Goal: Transaction & Acquisition: Purchase product/service

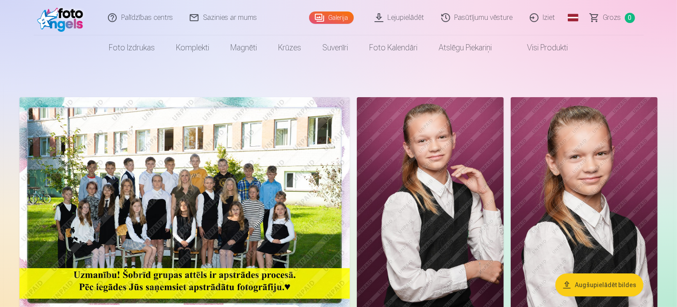
click at [605, 284] on button "Augšupielādēt bildes" at bounding box center [599, 285] width 88 height 23
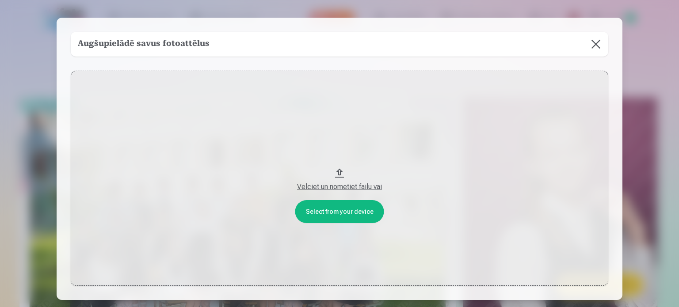
click at [597, 46] on button at bounding box center [596, 44] width 25 height 25
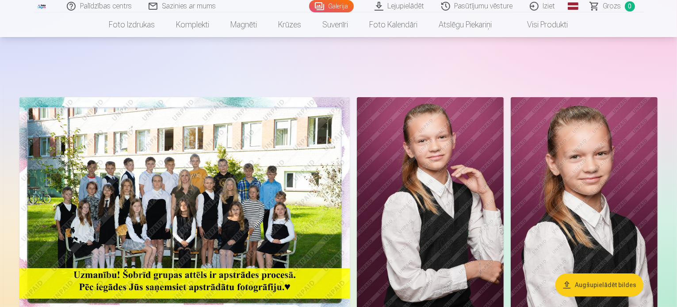
scroll to position [131, 0]
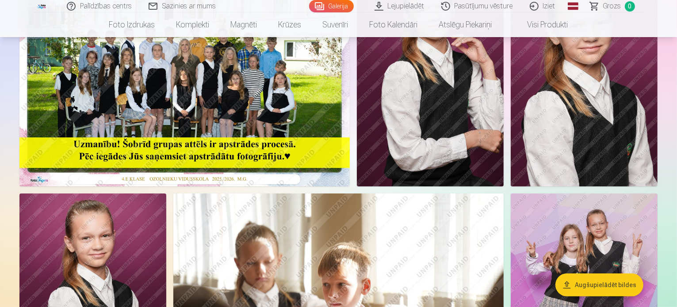
click at [504, 187] on img at bounding box center [430, 76] width 147 height 220
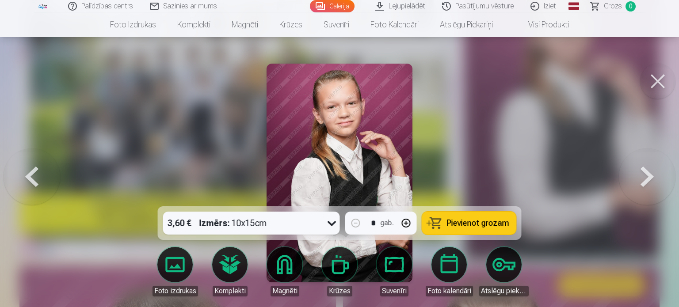
click at [31, 169] on button at bounding box center [32, 173] width 57 height 49
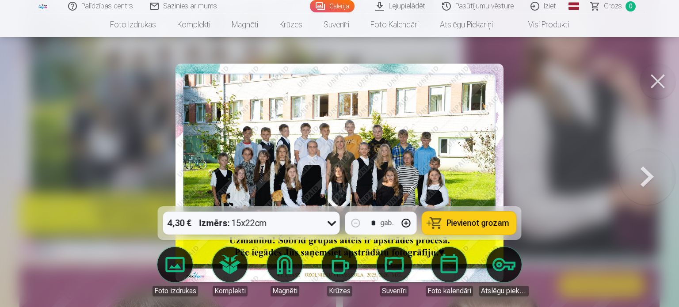
click at [458, 223] on span "Pievienot grozam" at bounding box center [478, 223] width 62 height 8
click at [651, 173] on button at bounding box center [647, 173] width 57 height 49
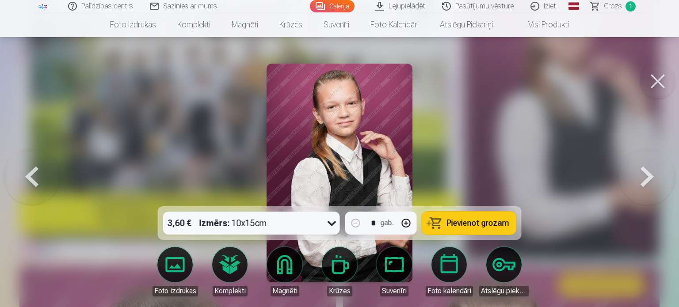
click at [651, 173] on button at bounding box center [647, 173] width 57 height 49
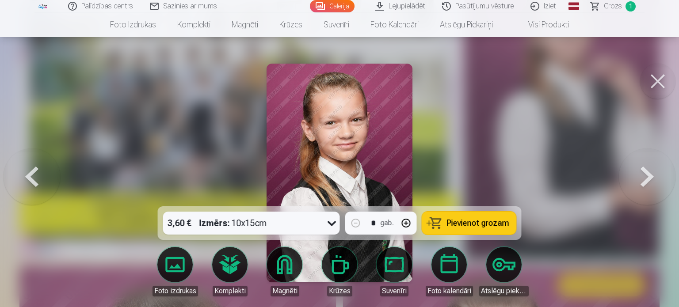
click at [640, 185] on button at bounding box center [647, 173] width 57 height 49
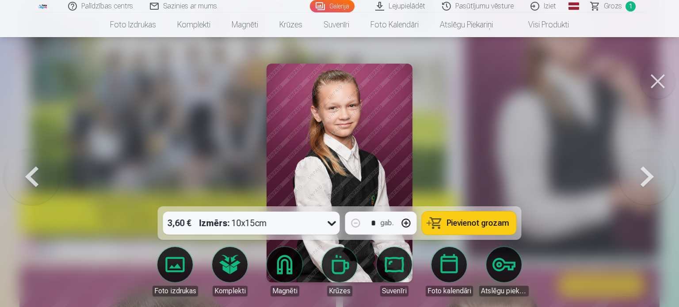
click at [640, 185] on button at bounding box center [647, 173] width 57 height 49
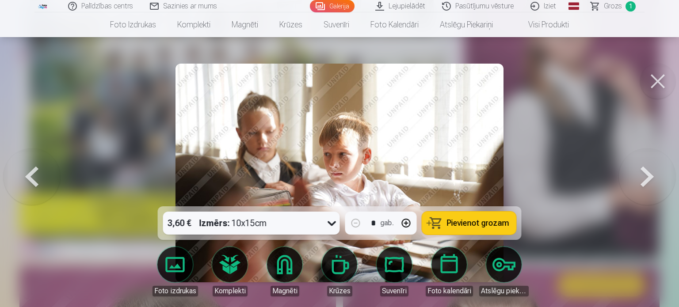
click at [640, 185] on button at bounding box center [647, 173] width 57 height 49
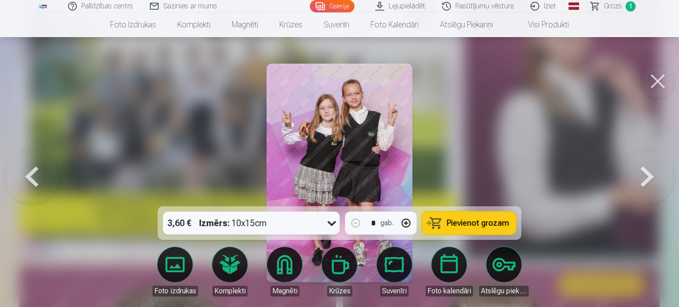
click at [640, 185] on button at bounding box center [647, 173] width 57 height 49
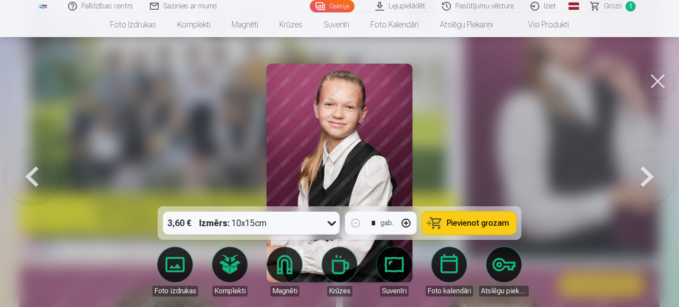
click at [640, 185] on button at bounding box center [647, 173] width 57 height 49
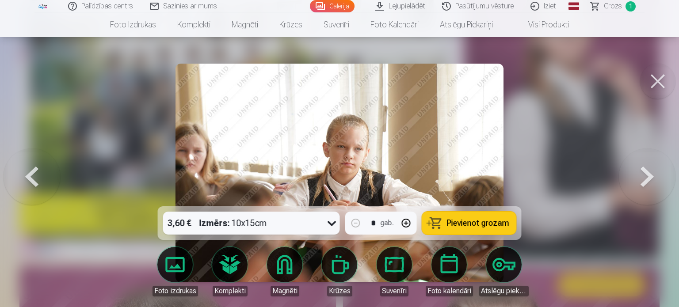
click at [640, 185] on button at bounding box center [647, 173] width 57 height 49
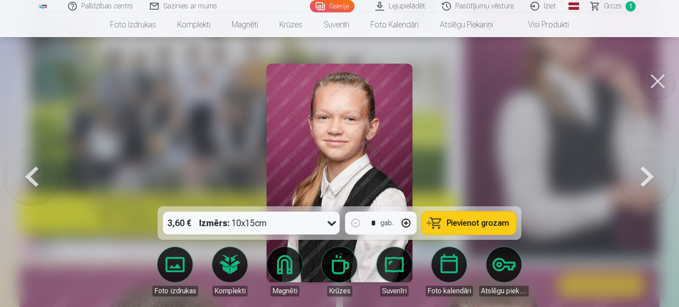
click at [640, 185] on button at bounding box center [647, 173] width 57 height 49
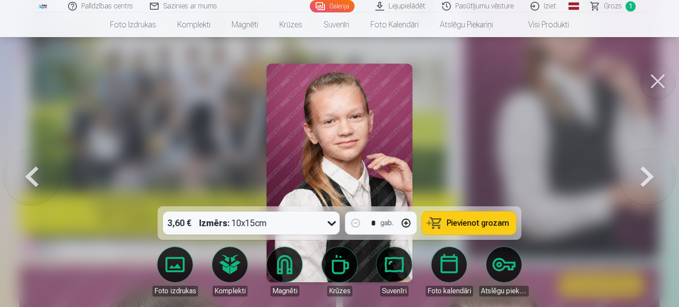
click at [640, 185] on button at bounding box center [647, 173] width 57 height 49
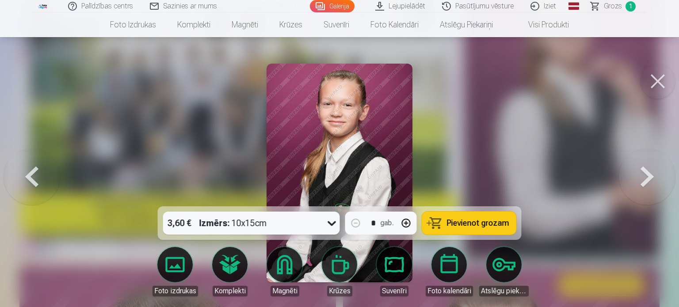
click at [640, 185] on button at bounding box center [647, 173] width 57 height 49
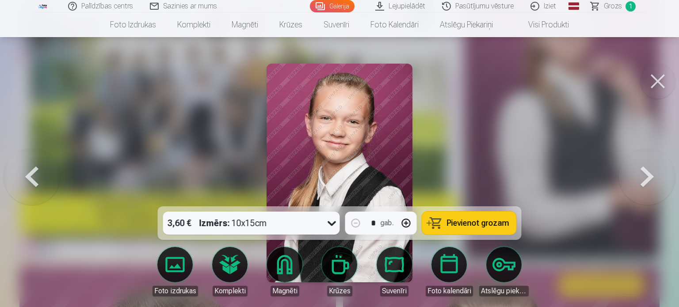
click at [640, 185] on button at bounding box center [647, 173] width 57 height 49
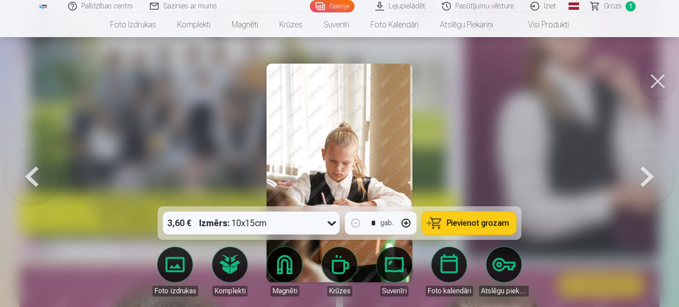
click at [640, 185] on button at bounding box center [647, 173] width 57 height 49
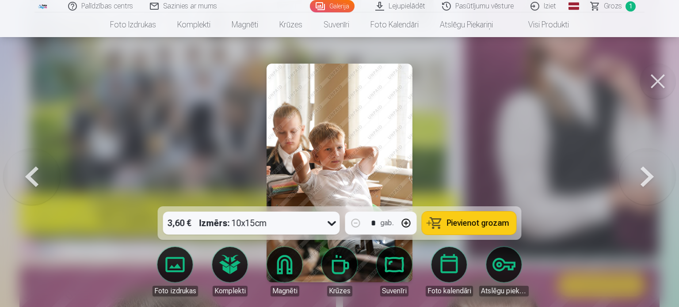
click at [640, 185] on button at bounding box center [647, 173] width 57 height 49
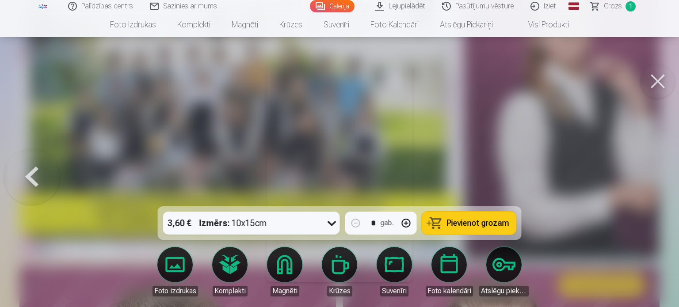
click at [640, 185] on div at bounding box center [339, 153] width 679 height 307
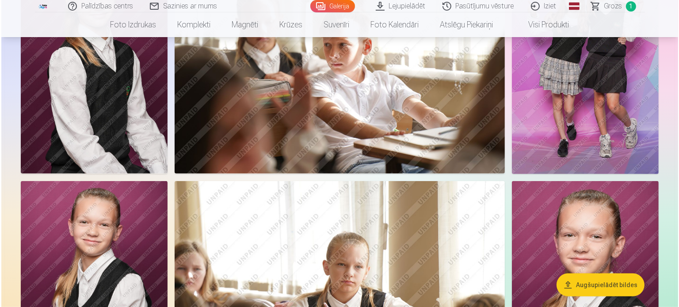
scroll to position [435, 0]
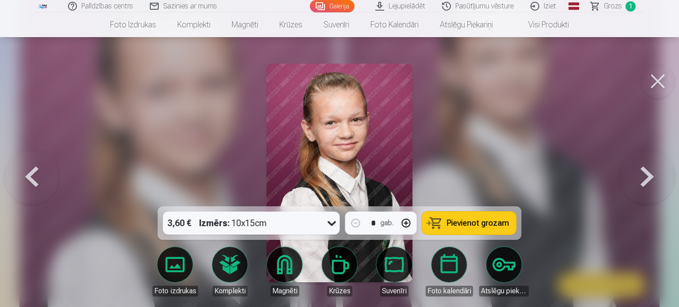
click at [482, 225] on span "Pievienot grozam" at bounding box center [478, 223] width 62 height 8
click at [645, 177] on button at bounding box center [647, 173] width 57 height 49
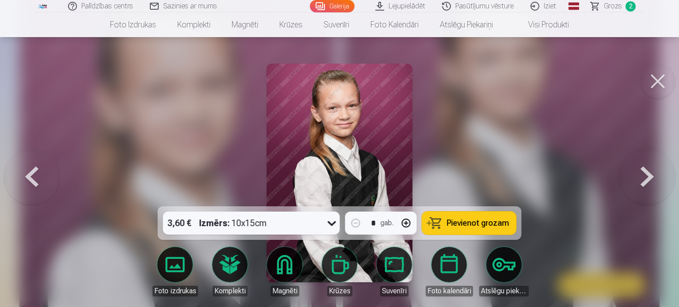
click at [490, 224] on span "Pievienot grozam" at bounding box center [478, 223] width 62 height 8
click at [646, 176] on button at bounding box center [647, 173] width 57 height 49
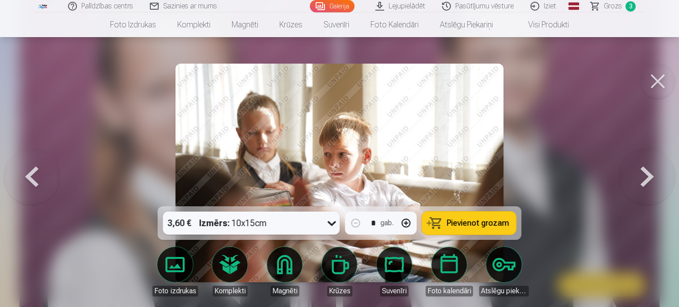
click at [646, 176] on button at bounding box center [647, 173] width 57 height 49
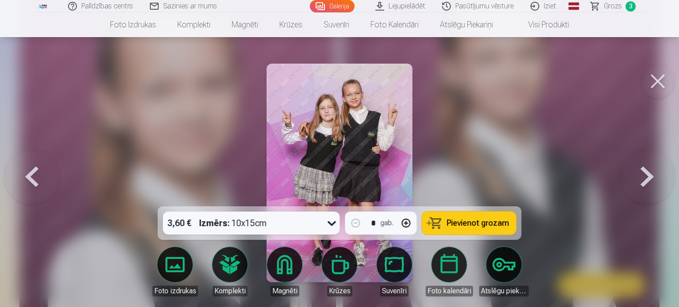
click at [477, 222] on span "Pievienot grozam" at bounding box center [478, 223] width 62 height 8
click at [642, 183] on button at bounding box center [647, 173] width 57 height 49
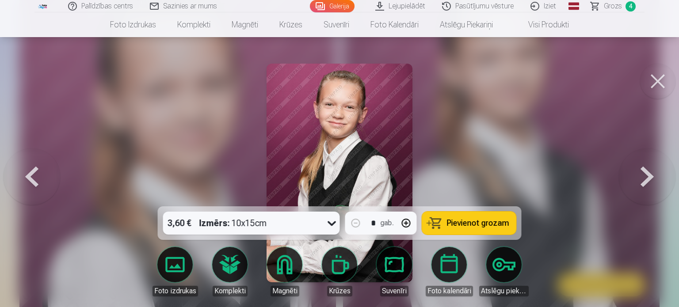
click at [471, 227] on span "Pievienot grozam" at bounding box center [478, 223] width 62 height 8
click at [643, 181] on button at bounding box center [647, 173] width 57 height 49
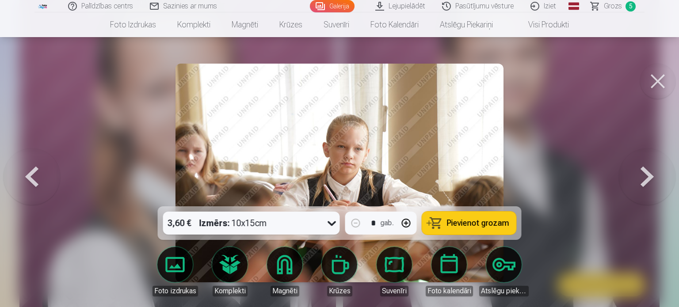
click at [497, 225] on span "Pievienot grozam" at bounding box center [478, 223] width 62 height 8
click at [650, 176] on button at bounding box center [647, 173] width 57 height 49
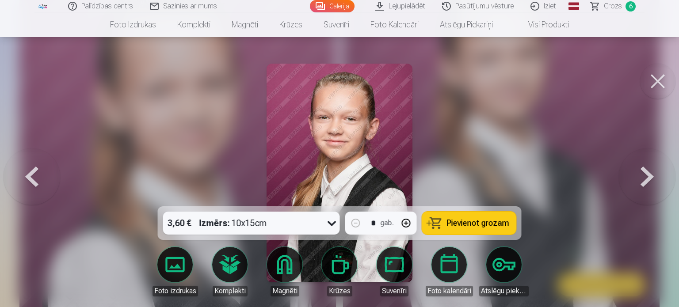
click at [650, 176] on button at bounding box center [647, 173] width 57 height 49
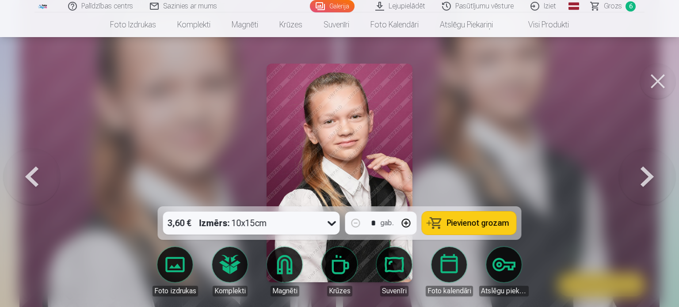
click at [650, 176] on button at bounding box center [647, 173] width 57 height 49
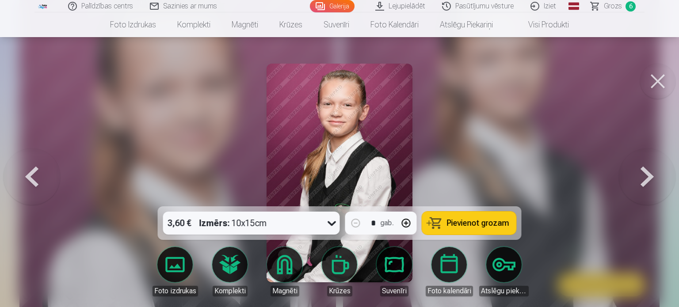
click at [650, 176] on button at bounding box center [647, 173] width 57 height 49
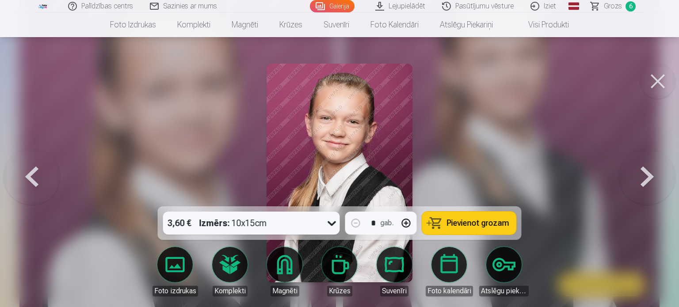
click at [24, 177] on button at bounding box center [32, 173] width 57 height 49
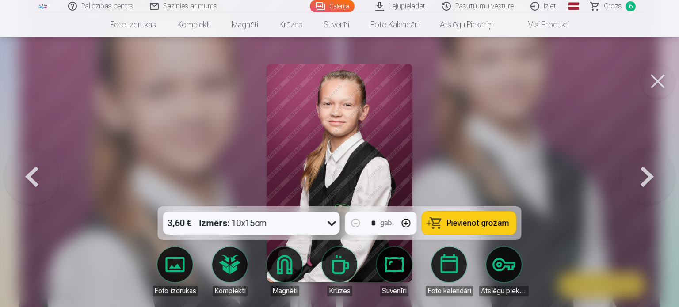
click at [24, 177] on button at bounding box center [32, 173] width 57 height 49
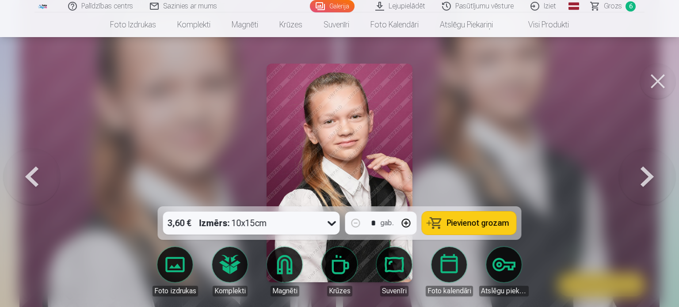
click at [24, 177] on button at bounding box center [32, 173] width 57 height 49
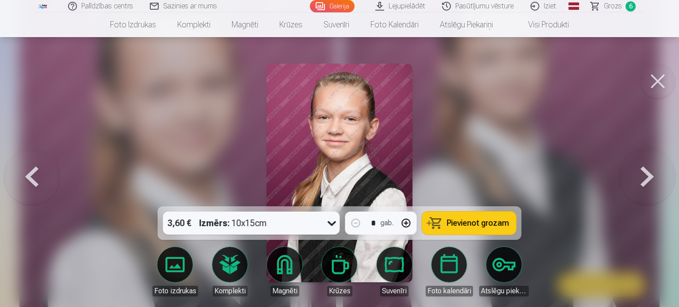
click at [649, 187] on button at bounding box center [647, 173] width 57 height 49
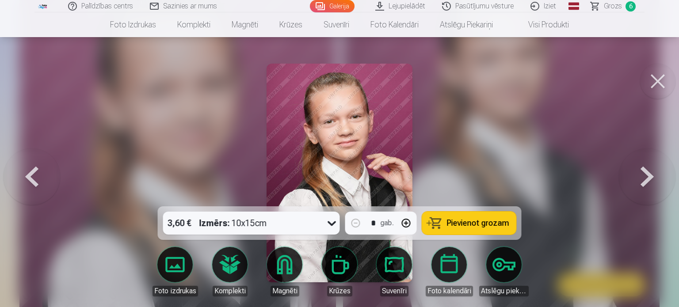
click at [649, 187] on button at bounding box center [647, 173] width 57 height 49
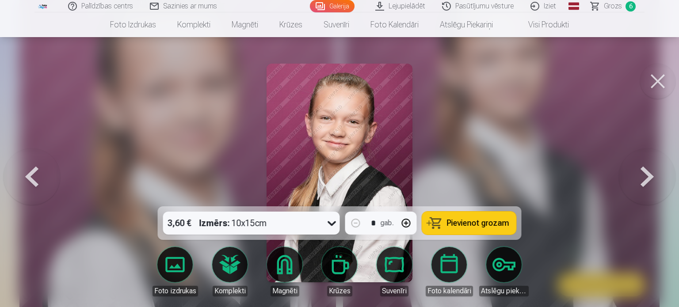
click at [649, 187] on button at bounding box center [647, 173] width 57 height 49
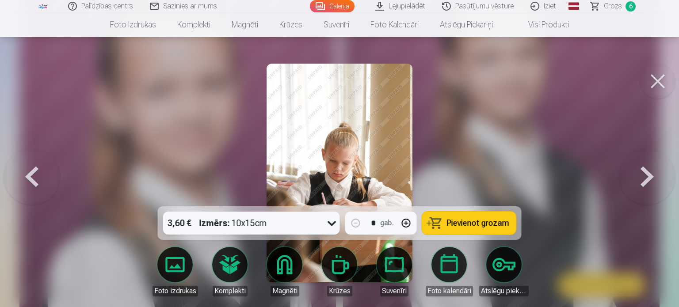
click at [499, 220] on span "Pievienot grozam" at bounding box center [478, 223] width 62 height 8
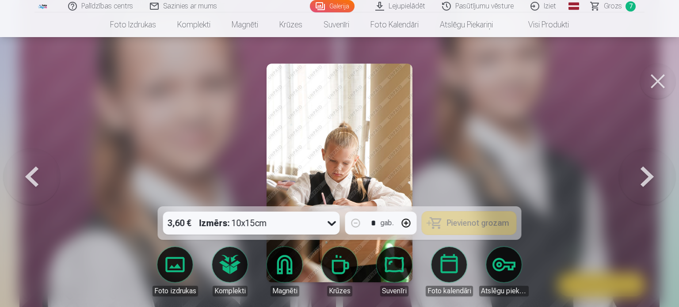
click at [642, 181] on button at bounding box center [647, 173] width 57 height 49
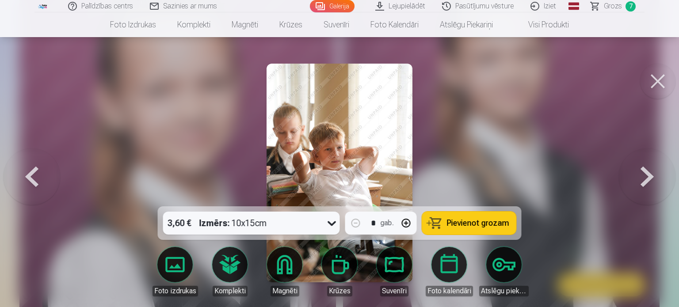
click at [642, 181] on button at bounding box center [647, 173] width 57 height 49
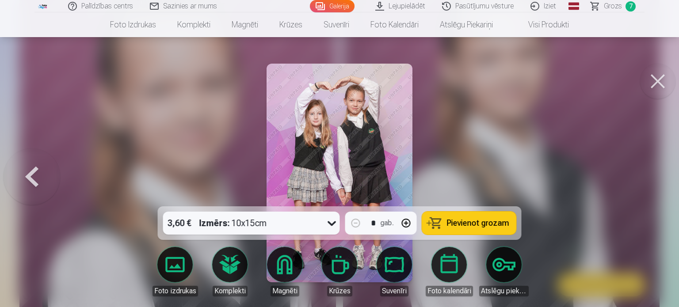
click at [486, 222] on span "Pievienot grozam" at bounding box center [478, 223] width 62 height 8
click at [652, 82] on button at bounding box center [657, 81] width 35 height 35
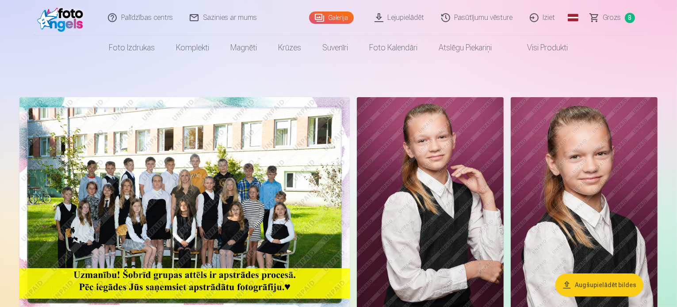
click at [328, 19] on link "Galerija" at bounding box center [331, 17] width 45 height 12
click at [612, 15] on span "Grozs" at bounding box center [612, 17] width 18 height 11
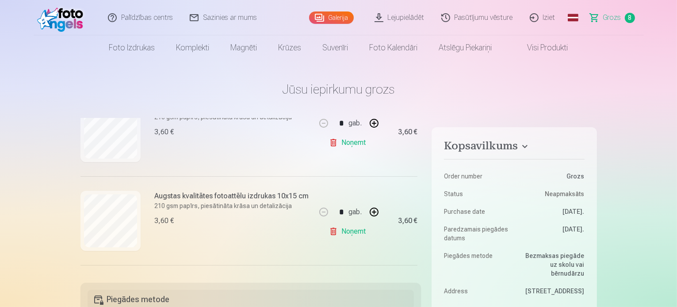
scroll to position [207, 0]
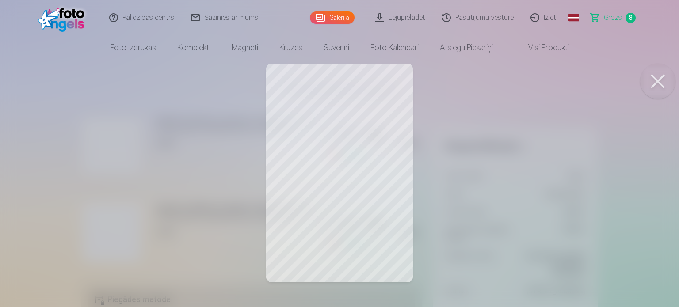
click at [655, 83] on button at bounding box center [657, 81] width 35 height 35
click at [654, 81] on button at bounding box center [657, 81] width 35 height 35
click at [657, 82] on button at bounding box center [657, 81] width 35 height 35
click at [653, 83] on button at bounding box center [657, 81] width 35 height 35
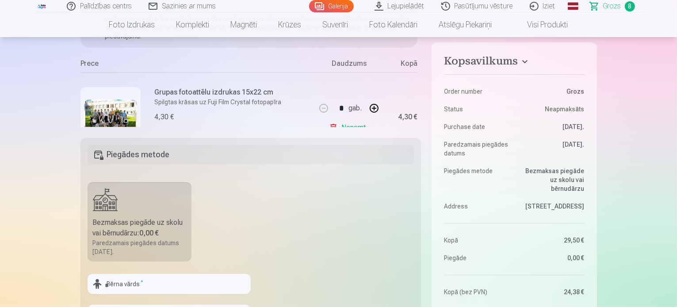
scroll to position [0, 0]
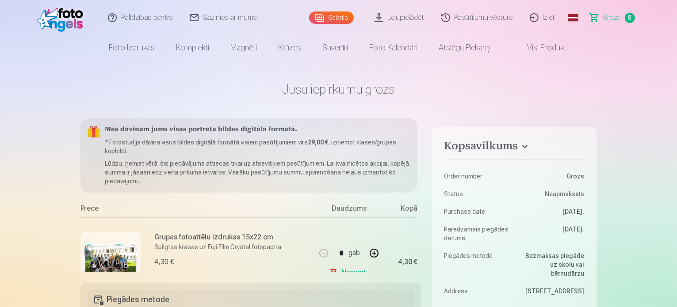
click at [333, 17] on link "Galerija" at bounding box center [331, 17] width 45 height 12
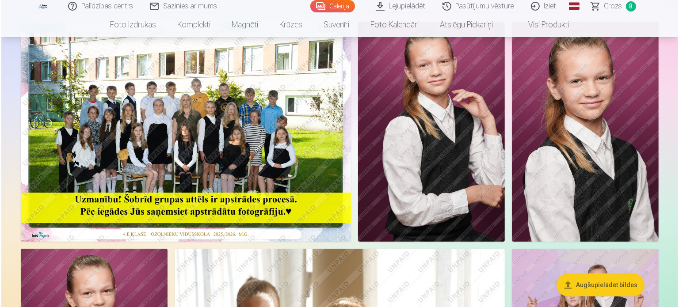
scroll to position [120, 0]
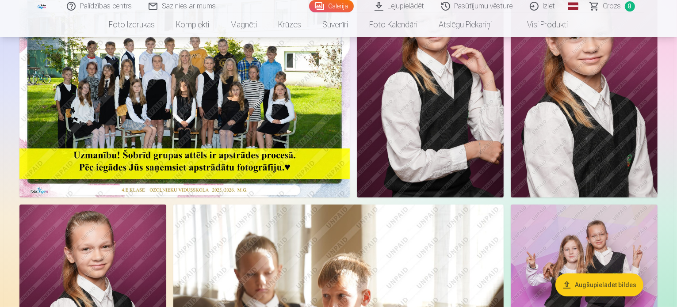
click at [504, 106] on img at bounding box center [430, 87] width 147 height 220
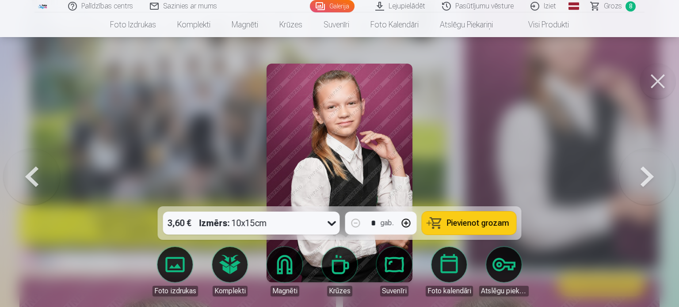
click at [649, 175] on button at bounding box center [647, 173] width 57 height 49
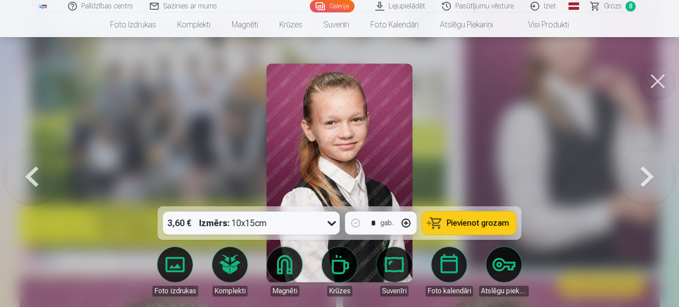
click at [649, 175] on button at bounding box center [647, 173] width 57 height 49
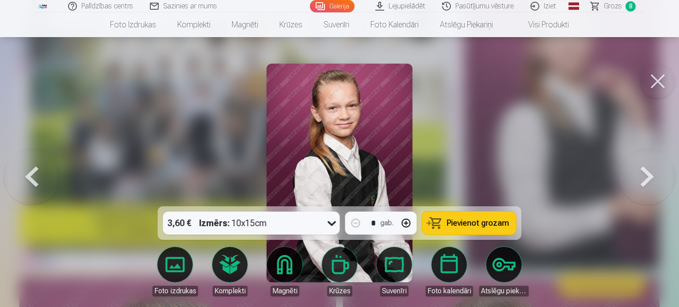
click at [649, 175] on button at bounding box center [647, 173] width 57 height 49
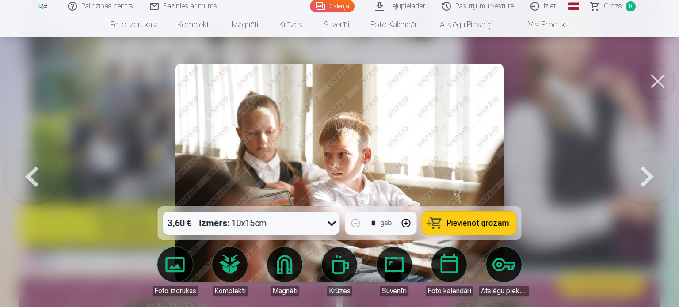
click at [649, 175] on button at bounding box center [647, 173] width 57 height 49
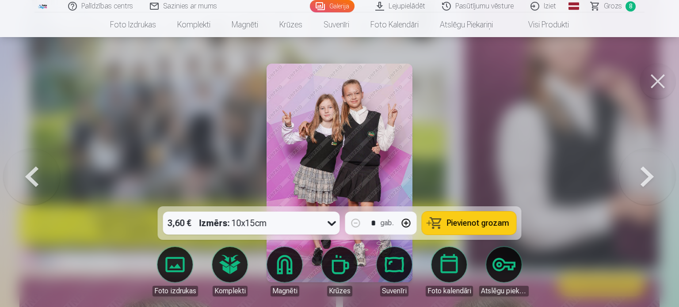
click at [649, 175] on button at bounding box center [647, 173] width 57 height 49
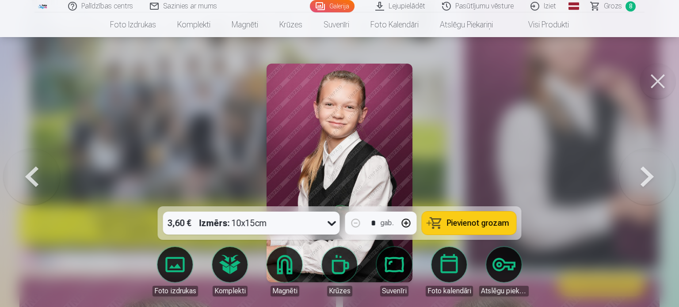
click at [649, 175] on button at bounding box center [647, 173] width 57 height 49
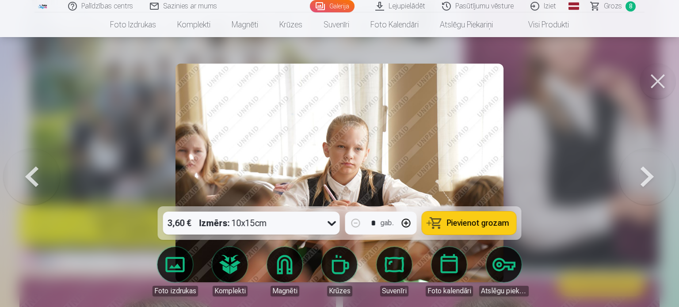
click at [649, 175] on button at bounding box center [647, 173] width 57 height 49
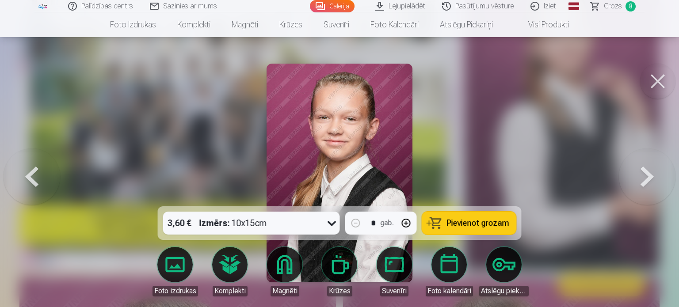
click at [649, 175] on button at bounding box center [647, 173] width 57 height 49
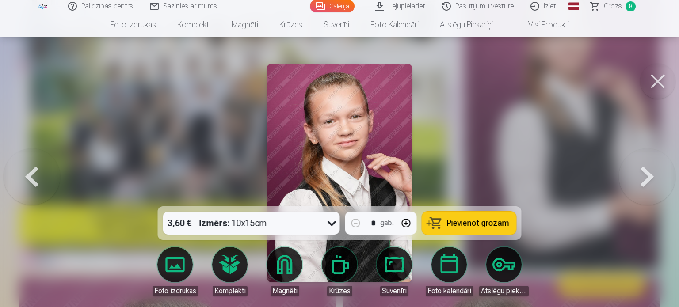
click at [489, 221] on span "Pievienot grozam" at bounding box center [478, 223] width 62 height 8
click at [22, 177] on button at bounding box center [32, 173] width 57 height 49
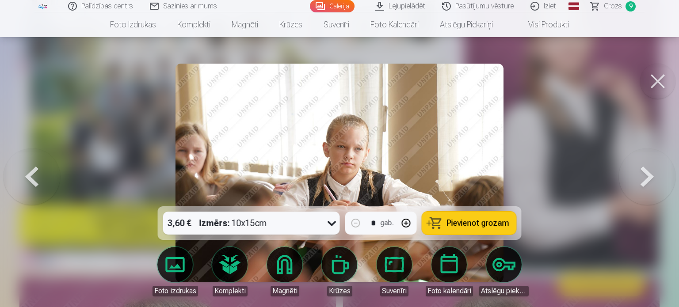
click at [22, 177] on button at bounding box center [32, 173] width 57 height 49
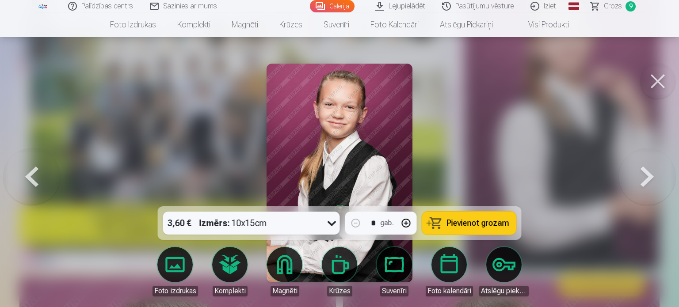
click at [22, 177] on button at bounding box center [32, 173] width 57 height 49
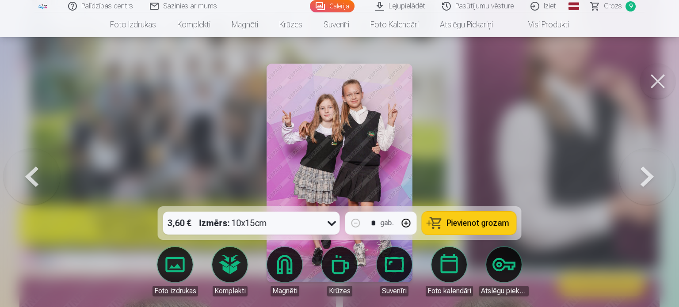
click at [22, 177] on button at bounding box center [32, 173] width 57 height 49
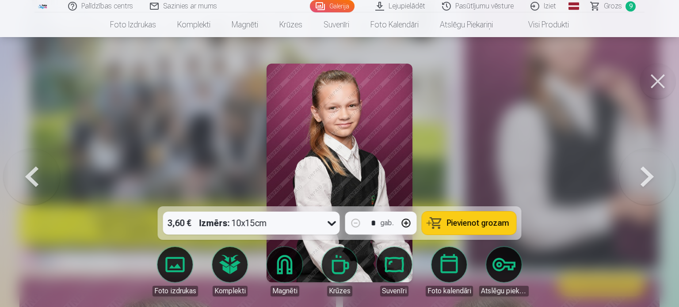
click at [22, 177] on button at bounding box center [32, 173] width 57 height 49
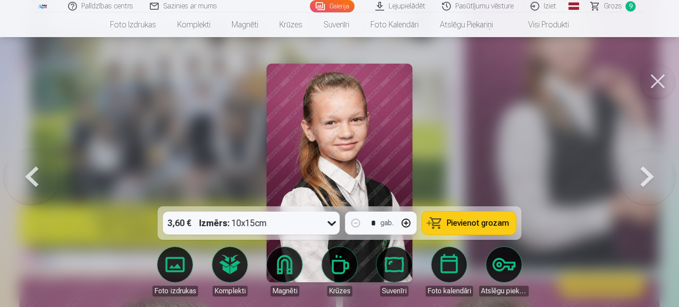
click at [22, 177] on button at bounding box center [32, 173] width 57 height 49
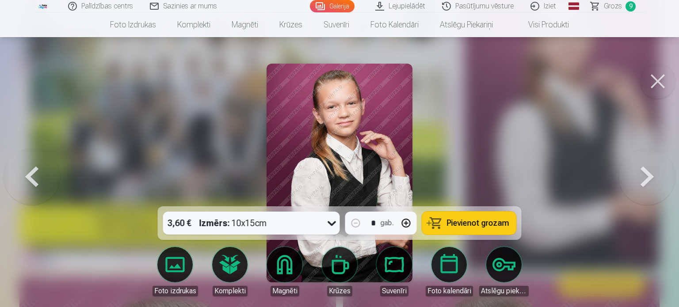
click at [463, 224] on span "Pievienot grozam" at bounding box center [478, 223] width 62 height 8
click at [606, 4] on span "Grozs" at bounding box center [613, 6] width 18 height 11
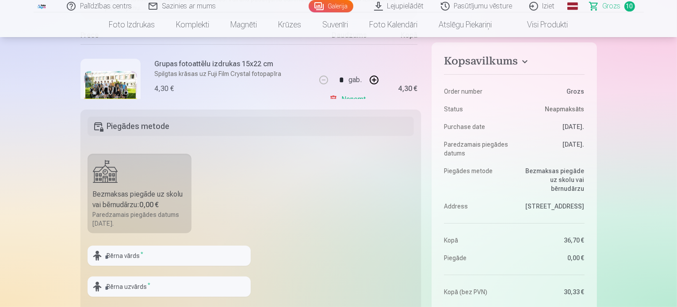
scroll to position [174, 0]
click at [332, 95] on link "Noņemt" at bounding box center [349, 99] width 40 height 18
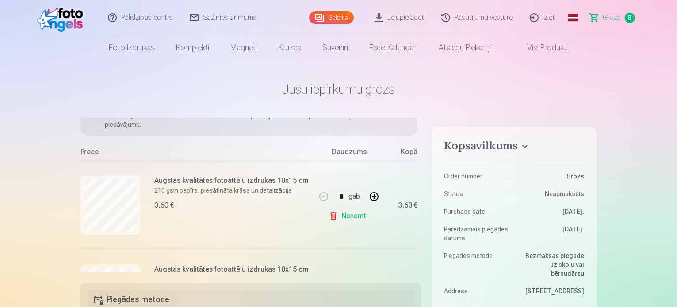
scroll to position [0, 0]
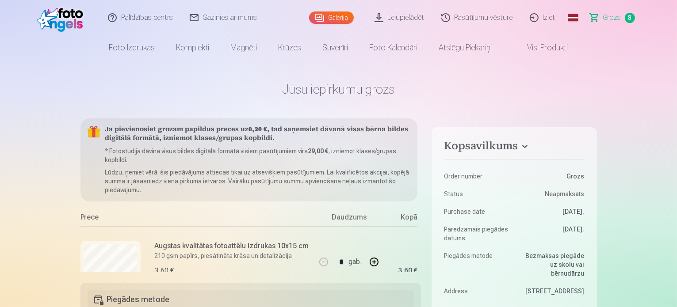
click at [327, 17] on link "Galerija" at bounding box center [331, 17] width 45 height 12
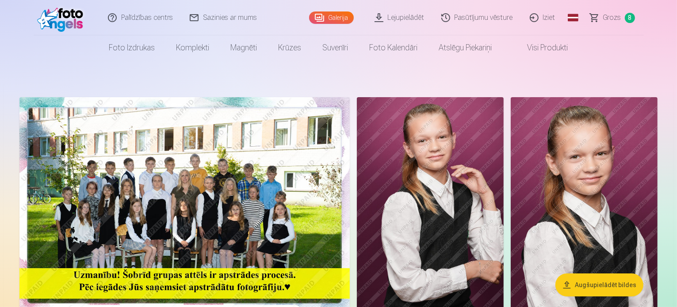
click at [215, 174] on img at bounding box center [184, 207] width 330 height 220
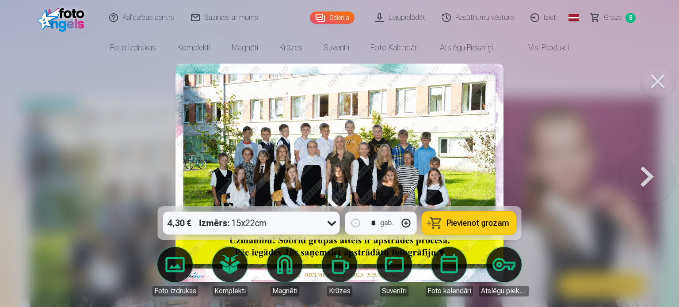
click at [457, 215] on button "Pievienot grozam" at bounding box center [469, 223] width 94 height 23
click at [614, 23] on span "Grozs" at bounding box center [613, 17] width 18 height 11
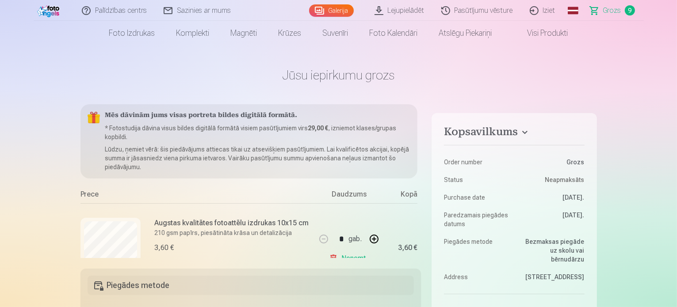
click at [329, 8] on link "Galerija" at bounding box center [331, 10] width 45 height 12
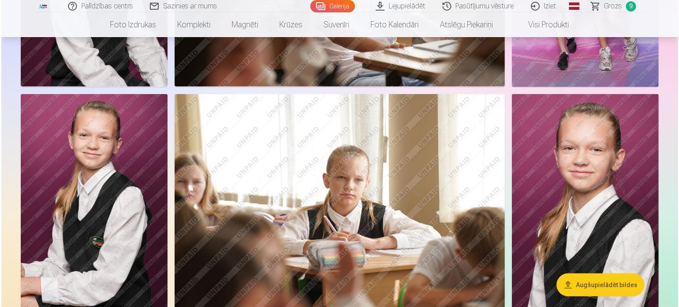
scroll to position [457, 0]
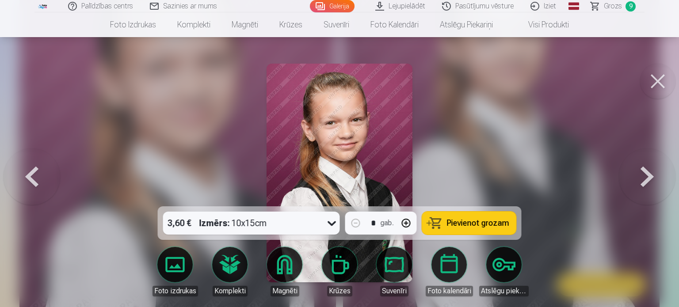
click at [469, 222] on span "Pievienot grozam" at bounding box center [478, 223] width 62 height 8
click at [607, 7] on span "Grozs" at bounding box center [613, 6] width 18 height 11
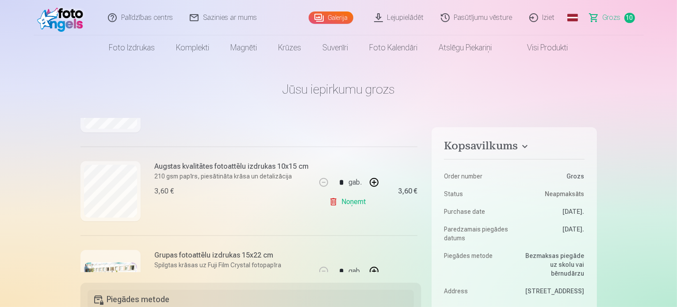
scroll to position [835, 0]
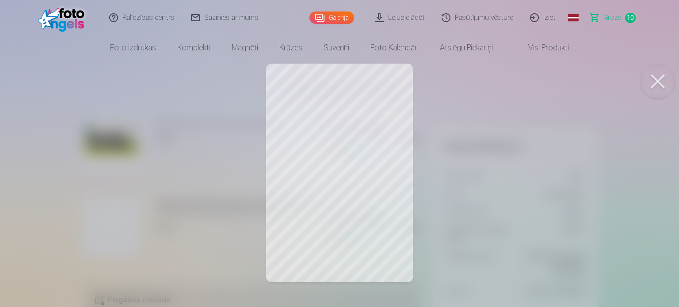
click at [657, 73] on button at bounding box center [657, 81] width 35 height 35
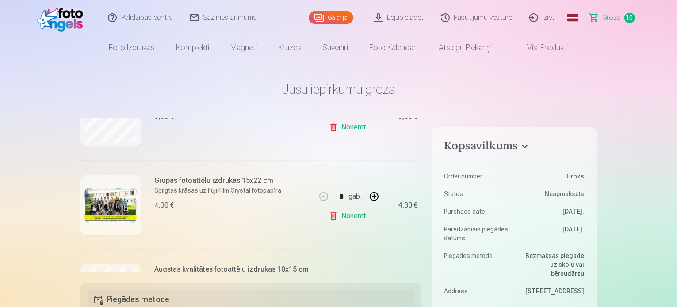
scroll to position [709, 0]
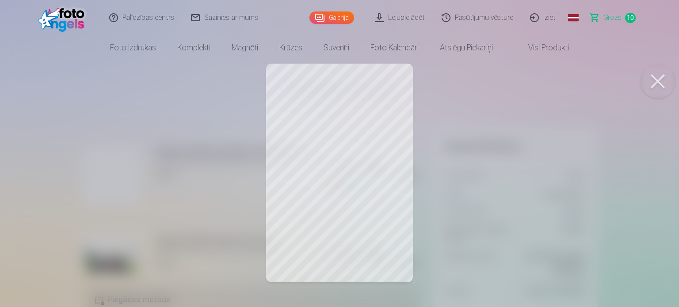
click at [652, 86] on button at bounding box center [657, 81] width 35 height 35
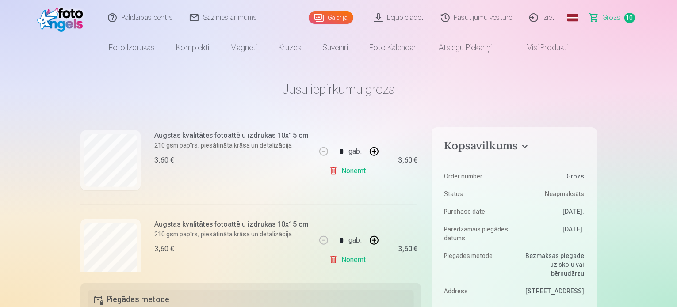
scroll to position [624, 0]
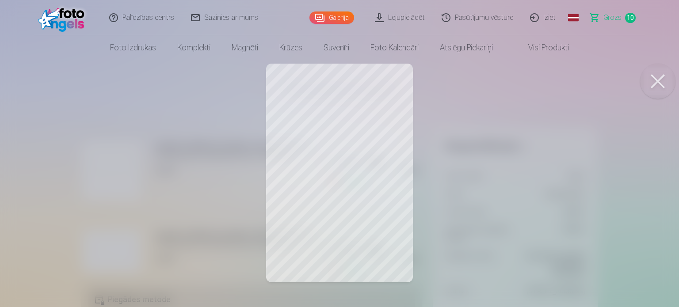
click at [653, 85] on button at bounding box center [657, 81] width 35 height 35
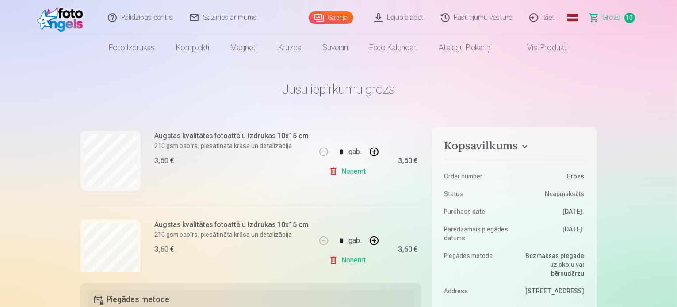
scroll to position [635, 0]
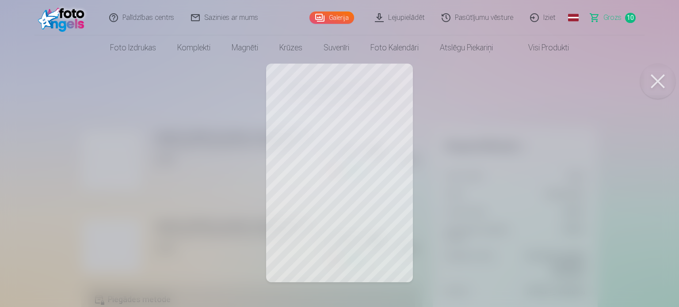
click at [663, 88] on button at bounding box center [657, 81] width 35 height 35
click at [650, 80] on button at bounding box center [657, 81] width 35 height 35
click at [654, 79] on button at bounding box center [657, 81] width 35 height 35
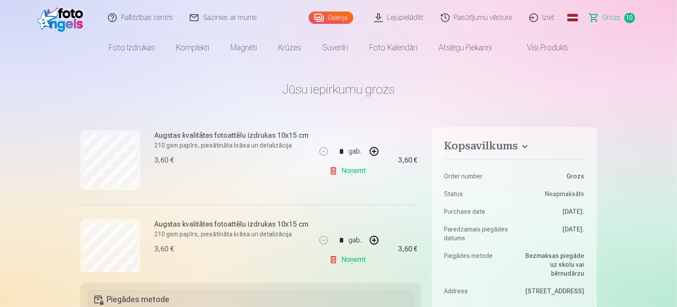
click at [331, 260] on link "Noņemt" at bounding box center [349, 260] width 40 height 18
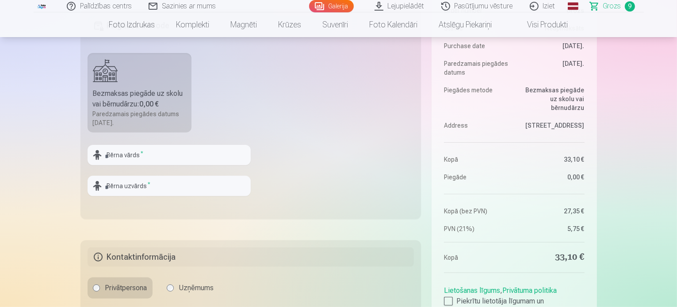
scroll to position [274, 0]
click at [170, 160] on input "text" at bounding box center [169, 155] width 163 height 20
type input "*****"
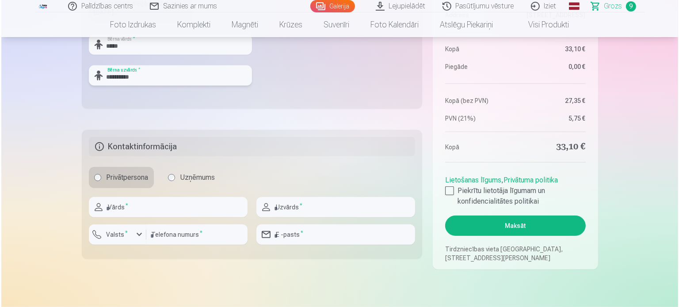
scroll to position [410, 0]
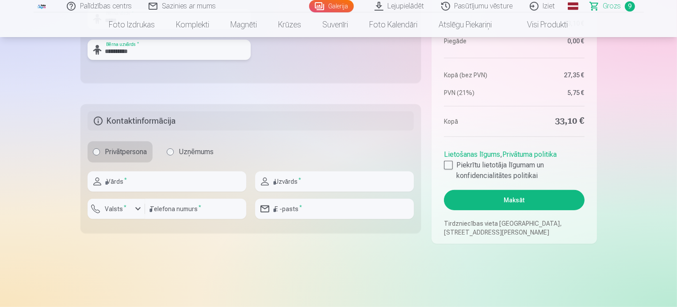
type input "**********"
click at [139, 178] on input "text" at bounding box center [167, 182] width 159 height 20
type input "*****"
type input "**********"
click at [131, 208] on button "Valsts *" at bounding box center [116, 209] width 57 height 20
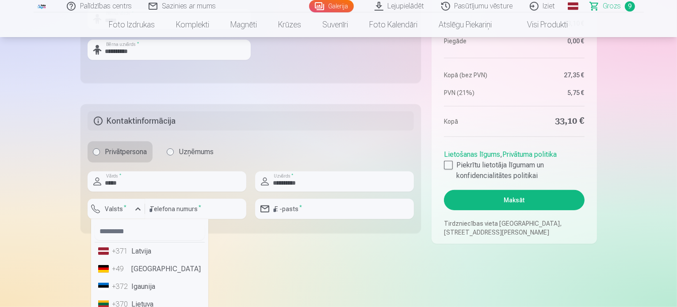
click at [139, 253] on li "+371 Latvija" at bounding box center [150, 252] width 110 height 18
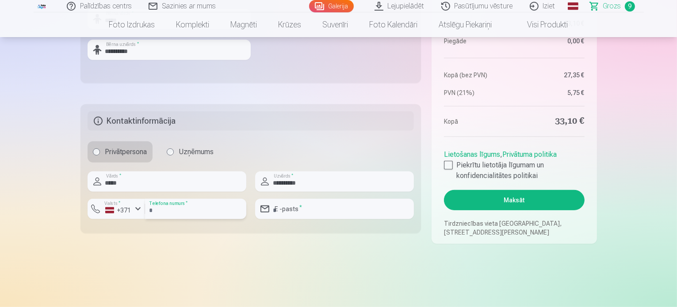
click at [172, 210] on input "number" at bounding box center [195, 209] width 101 height 20
type input "********"
click at [285, 210] on input "email" at bounding box center [334, 209] width 159 height 20
type input "**********"
click at [450, 165] on div at bounding box center [448, 165] width 9 height 9
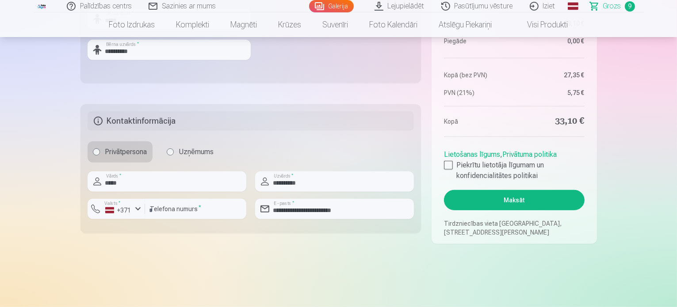
click at [499, 194] on button "Maksāt" at bounding box center [514, 200] width 140 height 20
